Goal: Information Seeking & Learning: Learn about a topic

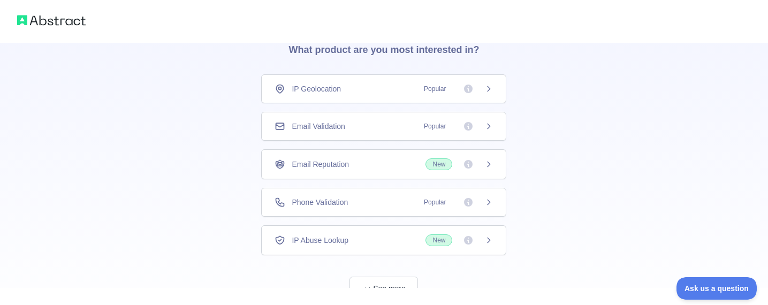
scroll to position [54, 0]
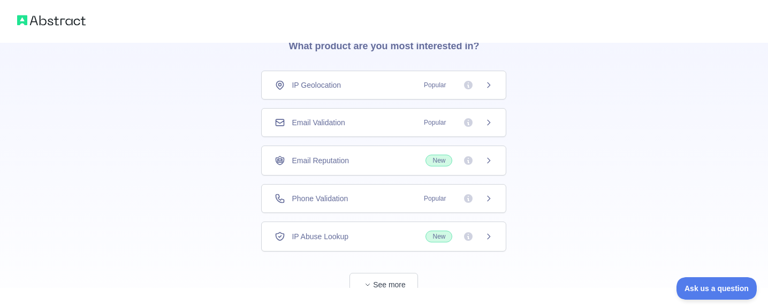
click at [373, 202] on div "Phone Validation Popular" at bounding box center [384, 198] width 218 height 11
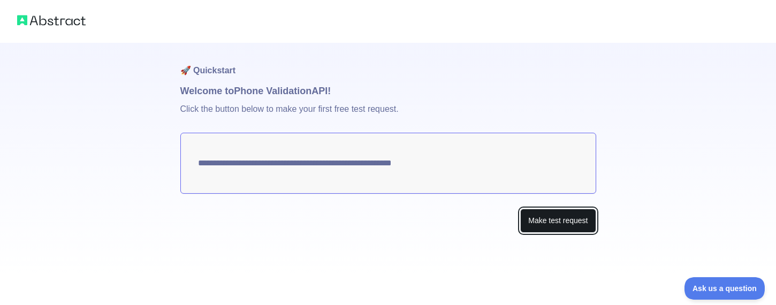
click at [553, 228] on button "Make test request" at bounding box center [559, 221] width 76 height 24
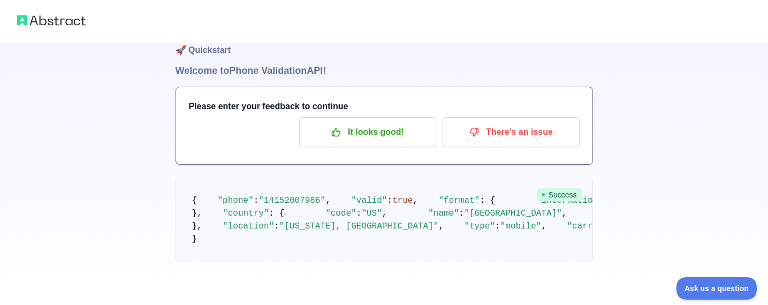
scroll to position [54, 0]
drag, startPoint x: 198, startPoint y: 163, endPoint x: 211, endPoint y: 168, distance: 13.7
click at [211, 178] on pre "{ "phone" : "[PHONE_NUMBER]" , "valid" : true , "format" : { "international" : …" at bounding box center [385, 220] width 418 height 85
click at [365, 123] on p "It looks good!" at bounding box center [367, 132] width 121 height 18
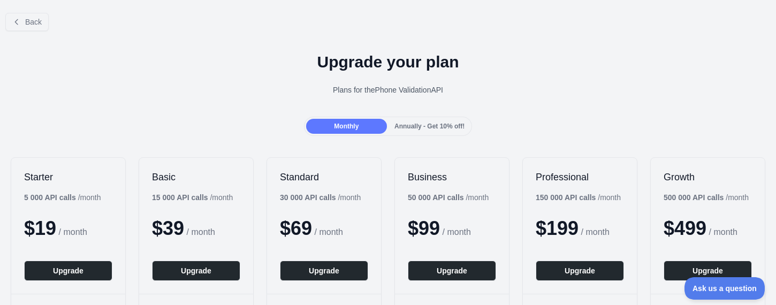
click at [408, 124] on span "Annually - Get 10% off!" at bounding box center [430, 126] width 70 height 7
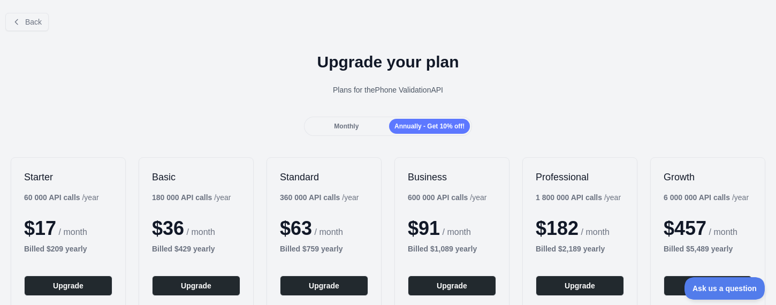
click at [342, 130] on span "Monthly" at bounding box center [346, 126] width 25 height 7
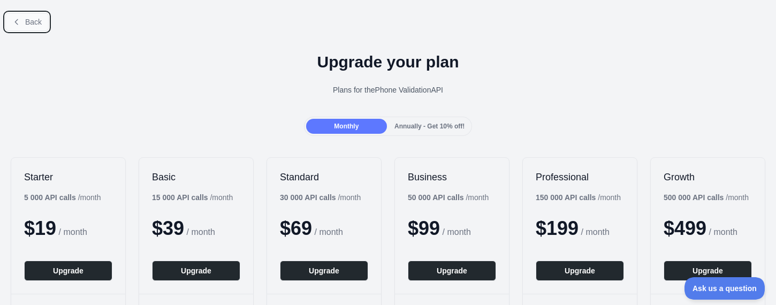
click at [40, 18] on span "Back" at bounding box center [33, 22] width 17 height 9
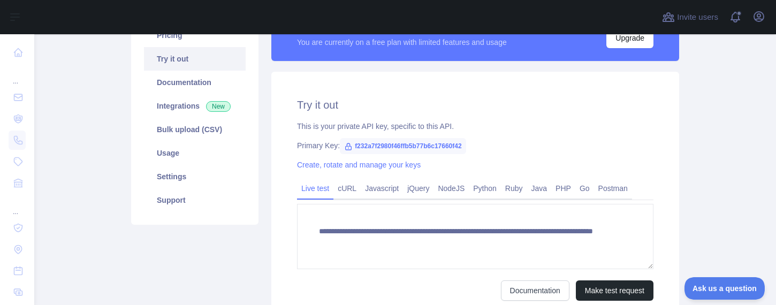
scroll to position [107, 0]
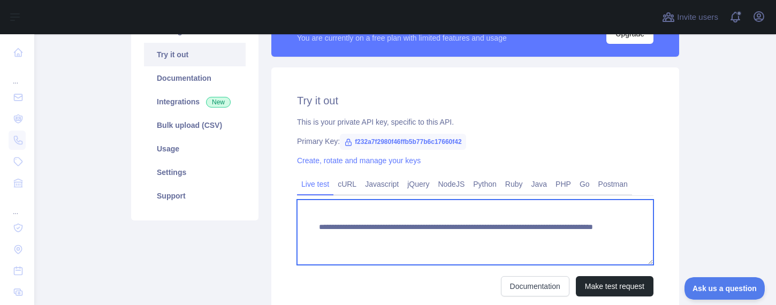
drag, startPoint x: 316, startPoint y: 221, endPoint x: 570, endPoint y: 243, distance: 254.7
click at [570, 243] on textarea "**********" at bounding box center [475, 232] width 357 height 65
